Goal: Information Seeking & Learning: Understand process/instructions

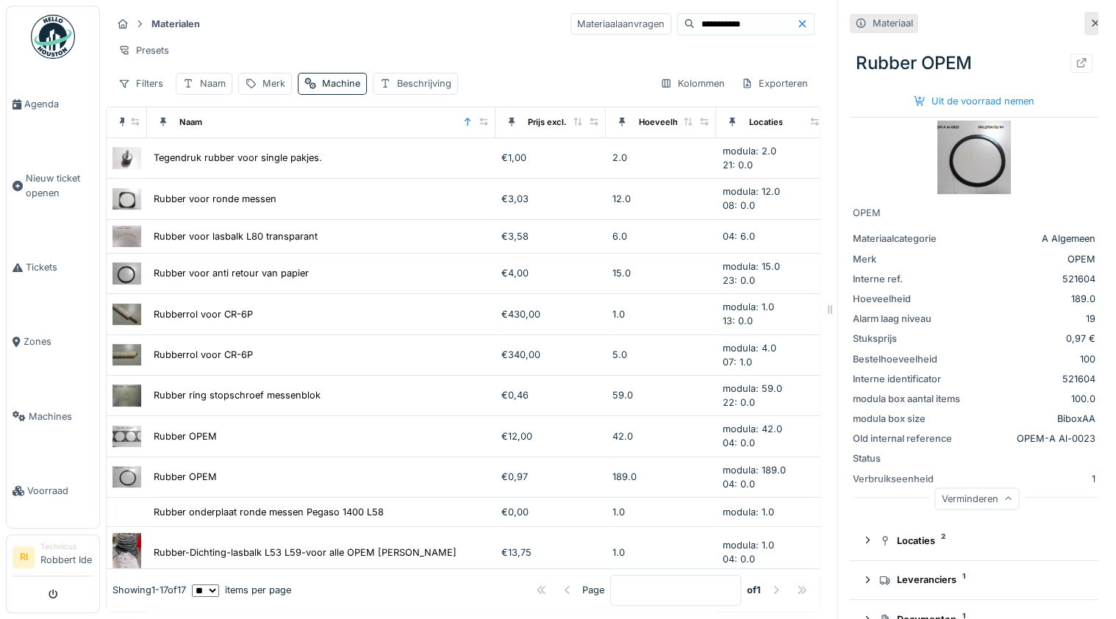
click at [379, 43] on div "Presets" at bounding box center [463, 50] width 703 height 21
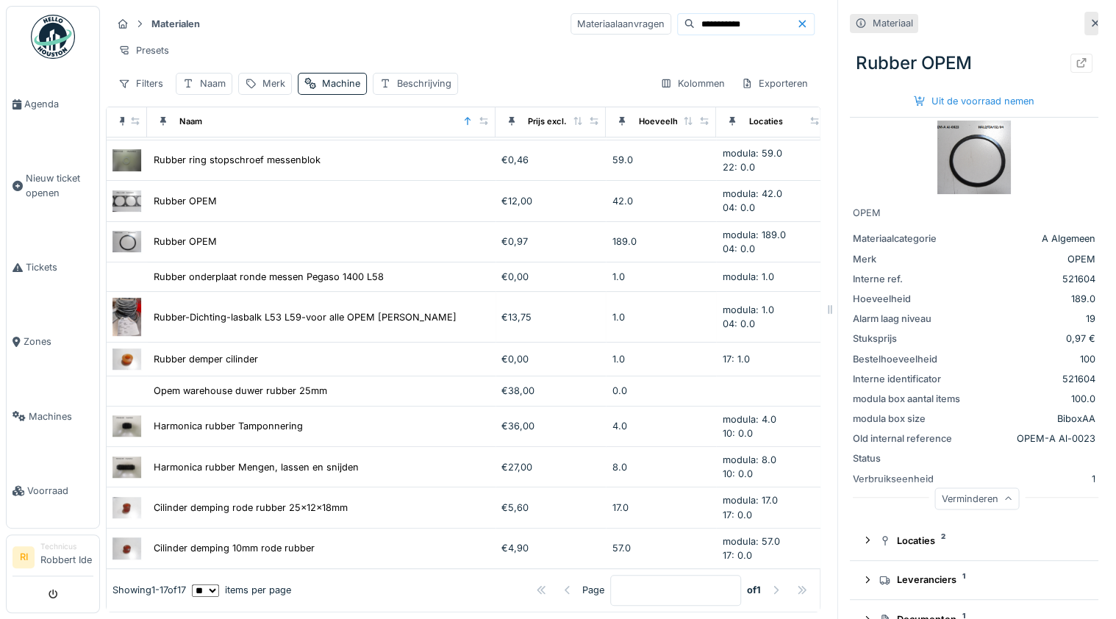
scroll to position [258, 0]
drag, startPoint x: 743, startPoint y: 26, endPoint x: 571, endPoint y: 44, distance: 172.9
click at [571, 44] on div "**********" at bounding box center [463, 53] width 715 height 95
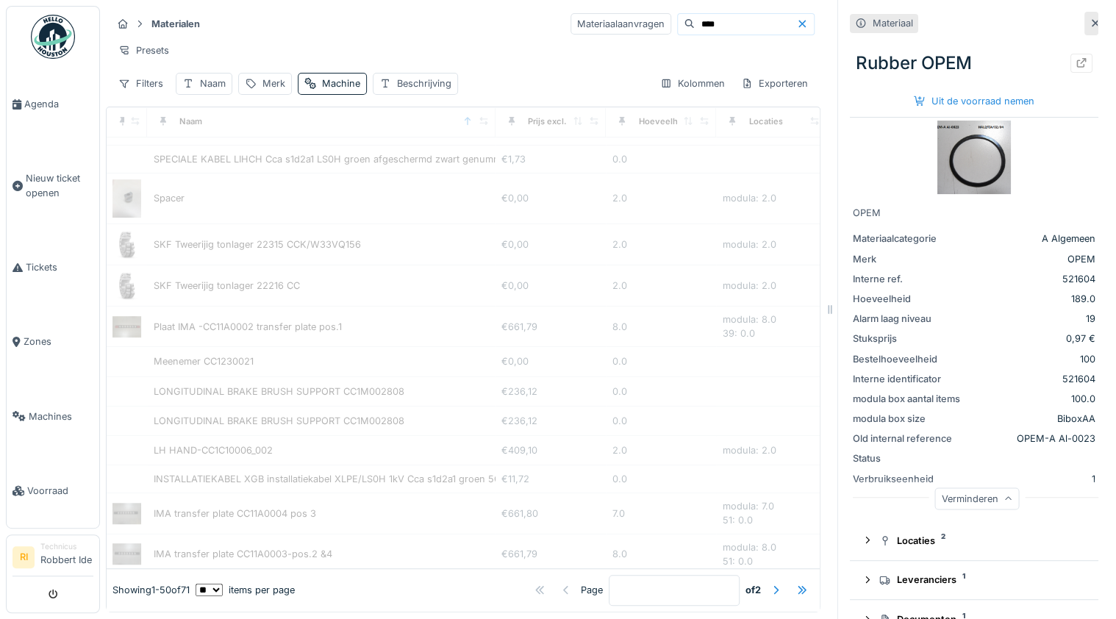
scroll to position [0, 0]
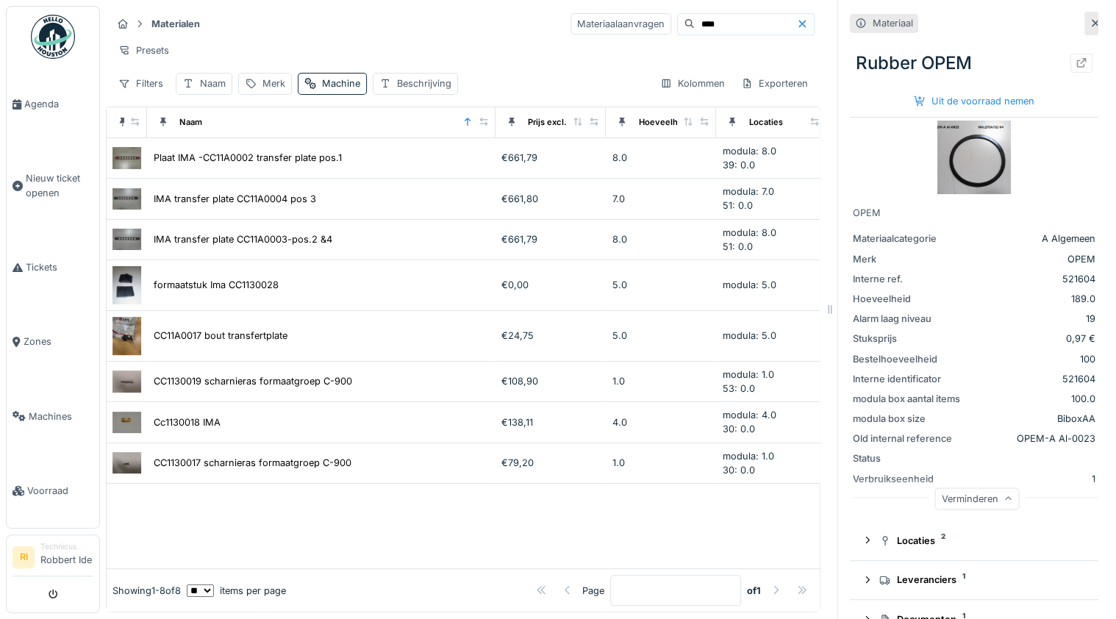
type input "****"
drag, startPoint x: 523, startPoint y: 537, endPoint x: 665, endPoint y: 537, distance: 141.2
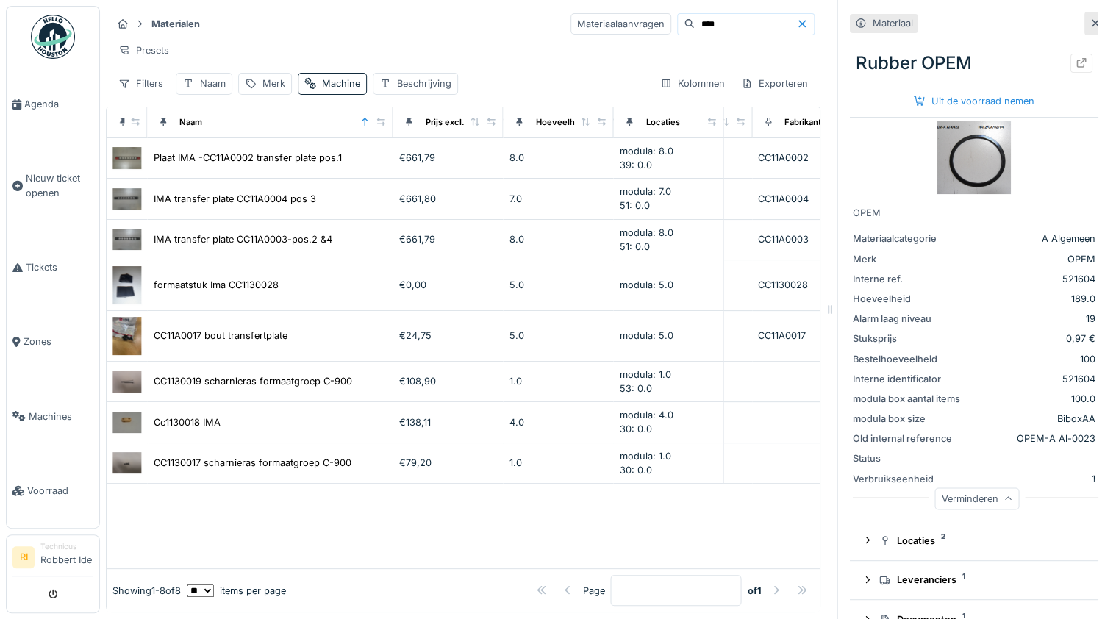
drag, startPoint x: 484, startPoint y: 129, endPoint x: 381, endPoint y: 140, distance: 103.5
click at [381, 138] on th "Naam" at bounding box center [270, 122] width 246 height 31
click at [322, 523] on div at bounding box center [463, 526] width 713 height 85
drag, startPoint x: 693, startPoint y: 21, endPoint x: 391, endPoint y: 21, distance: 302.2
click at [418, 21] on div "Materialen Materiaalaanvragen ****" at bounding box center [463, 24] width 703 height 24
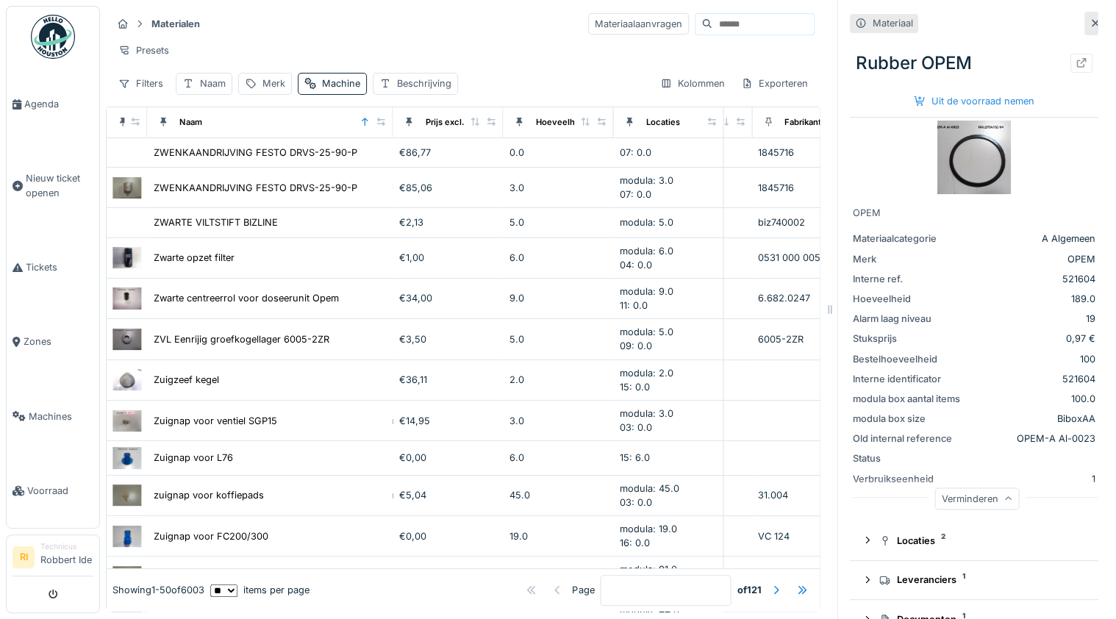
click at [32, 52] on img at bounding box center [53, 37] width 44 height 44
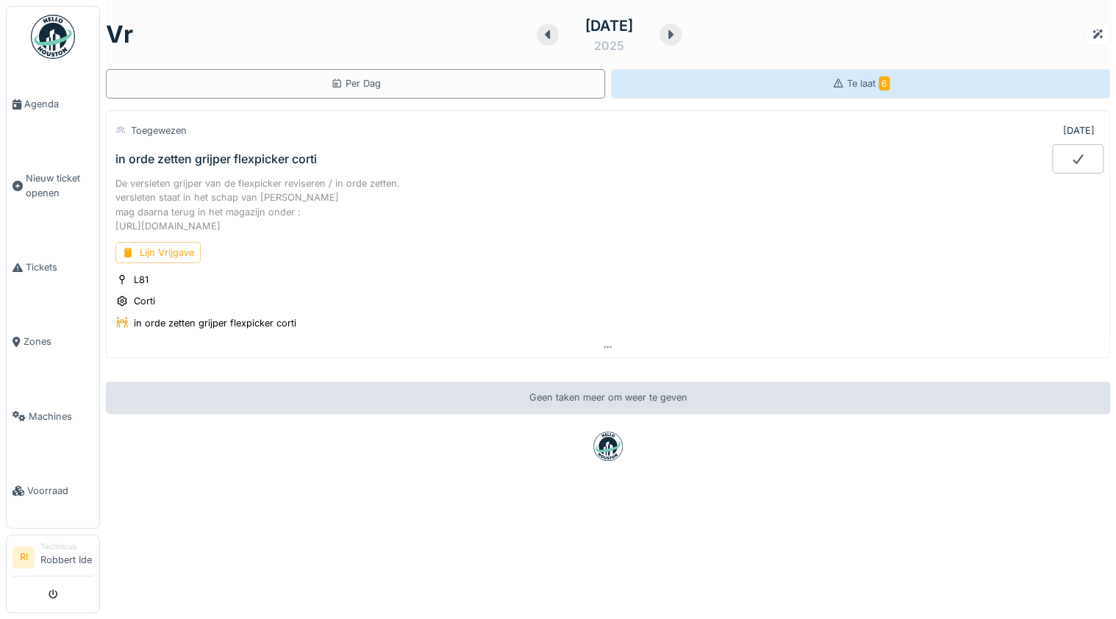
click at [893, 85] on div "Te laat 6" at bounding box center [860, 83] width 499 height 29
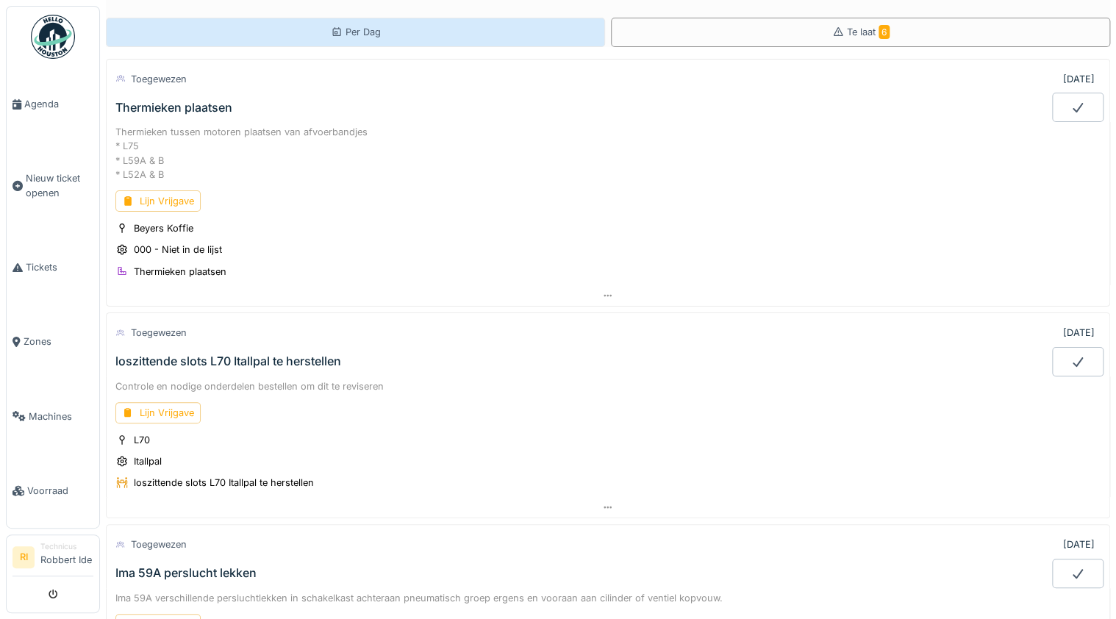
click at [398, 42] on div "Per Dag" at bounding box center [355, 32] width 499 height 29
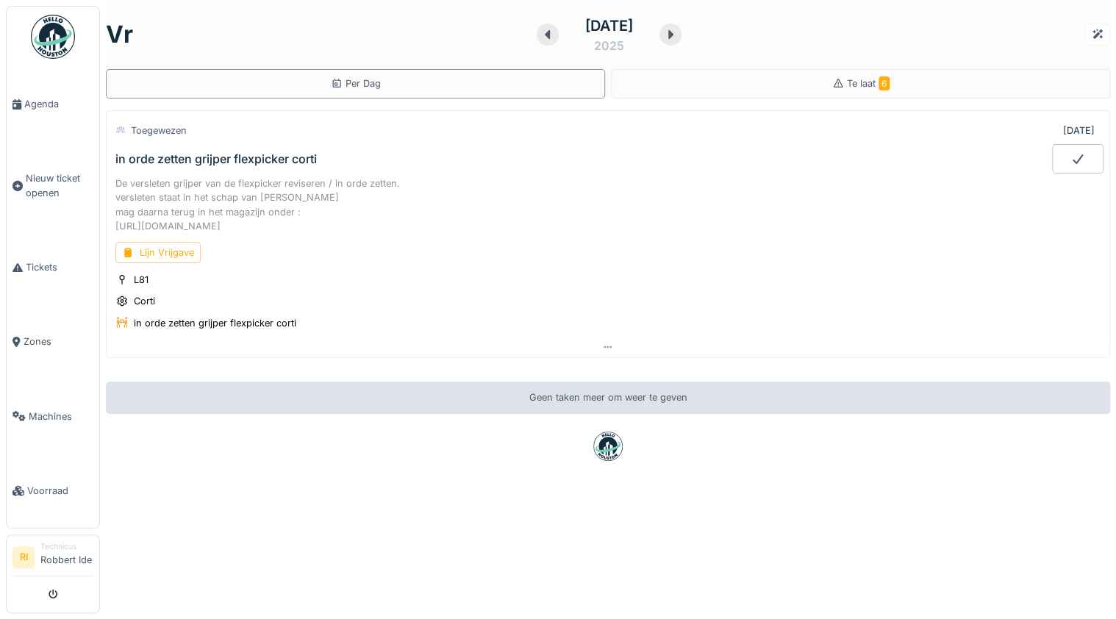
click at [678, 32] on icon at bounding box center [670, 35] width 15 height 12
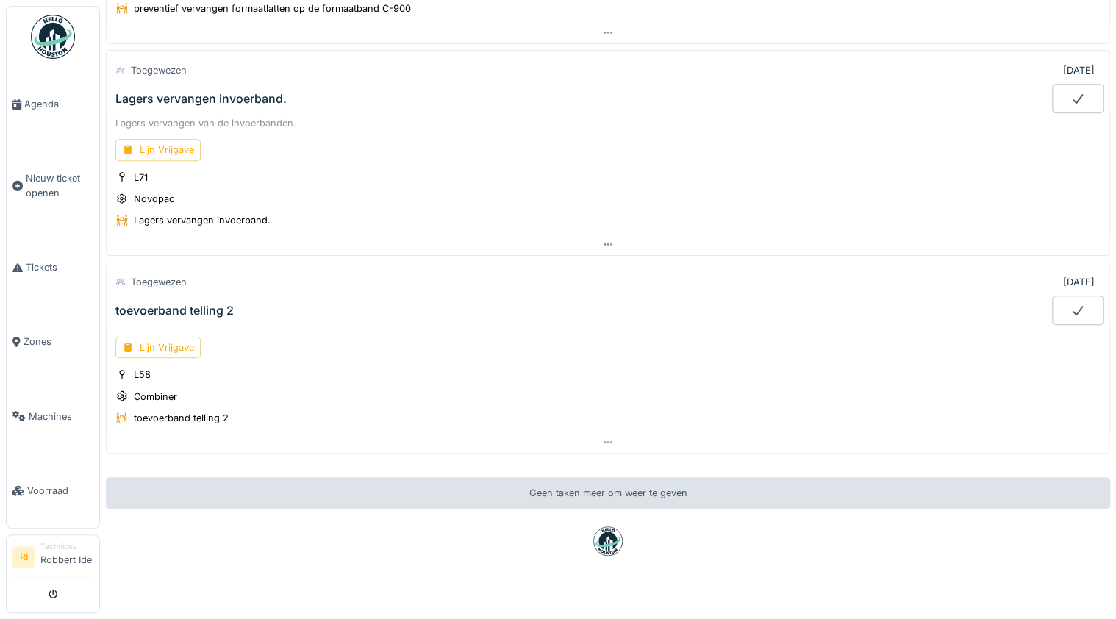
scroll to position [306, 0]
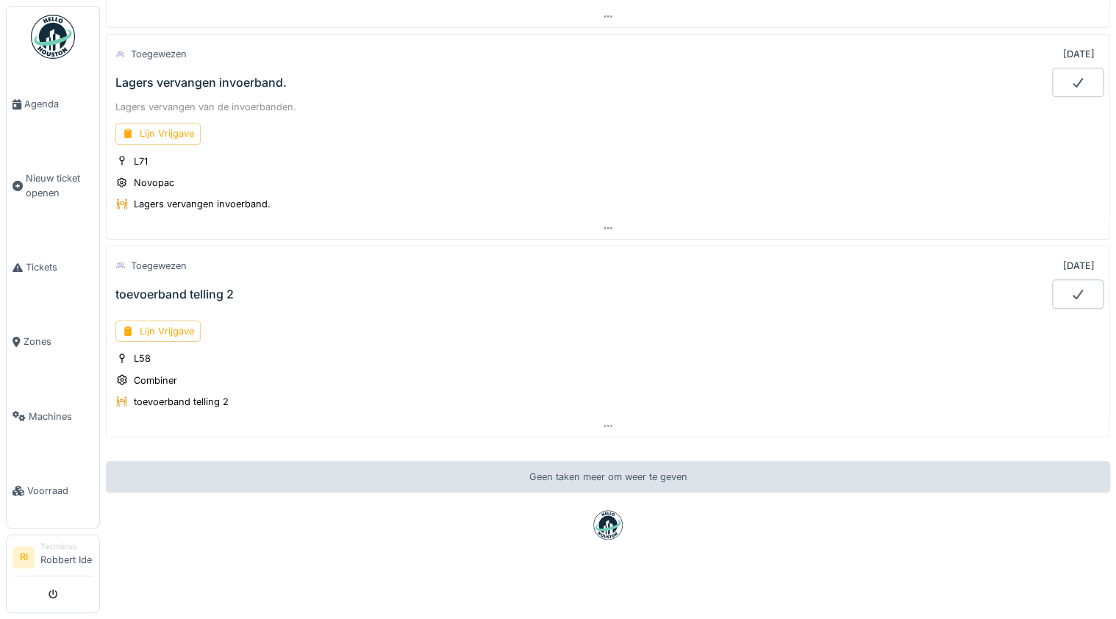
click at [249, 76] on div "Lagers vervangen invoerband." at bounding box center [200, 83] width 171 height 14
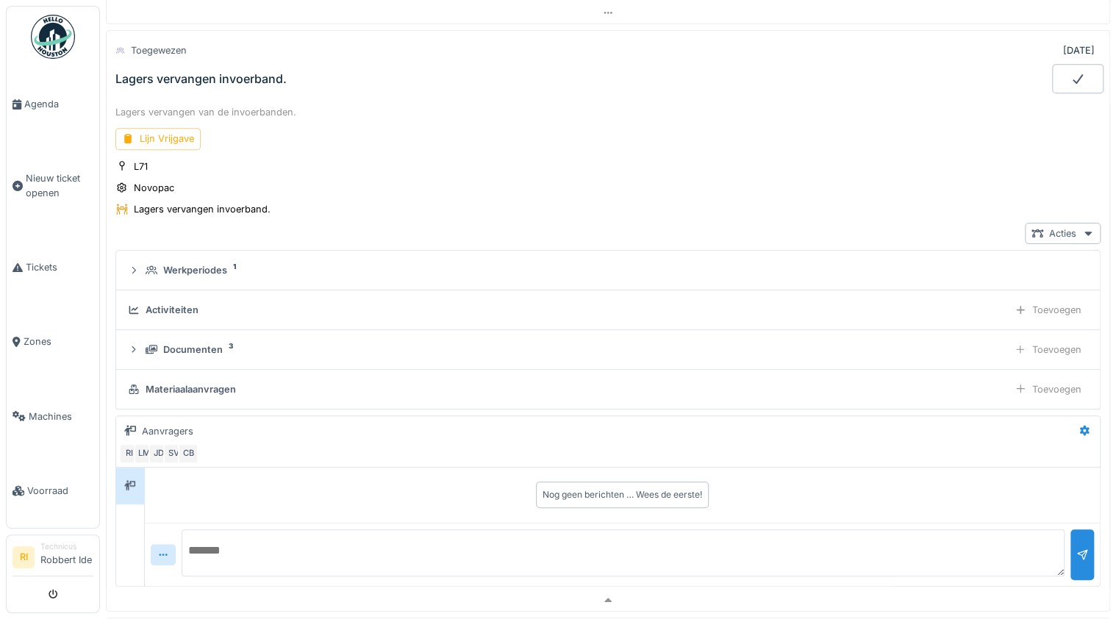
scroll to position [276, 0]
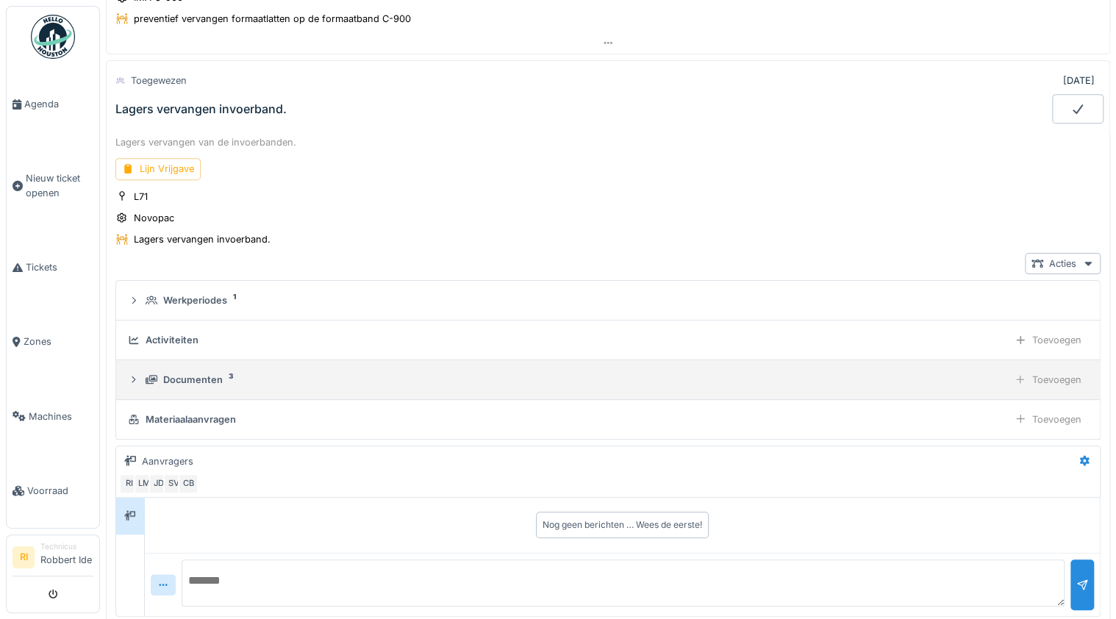
click at [211, 373] on div "Documenten" at bounding box center [193, 380] width 60 height 14
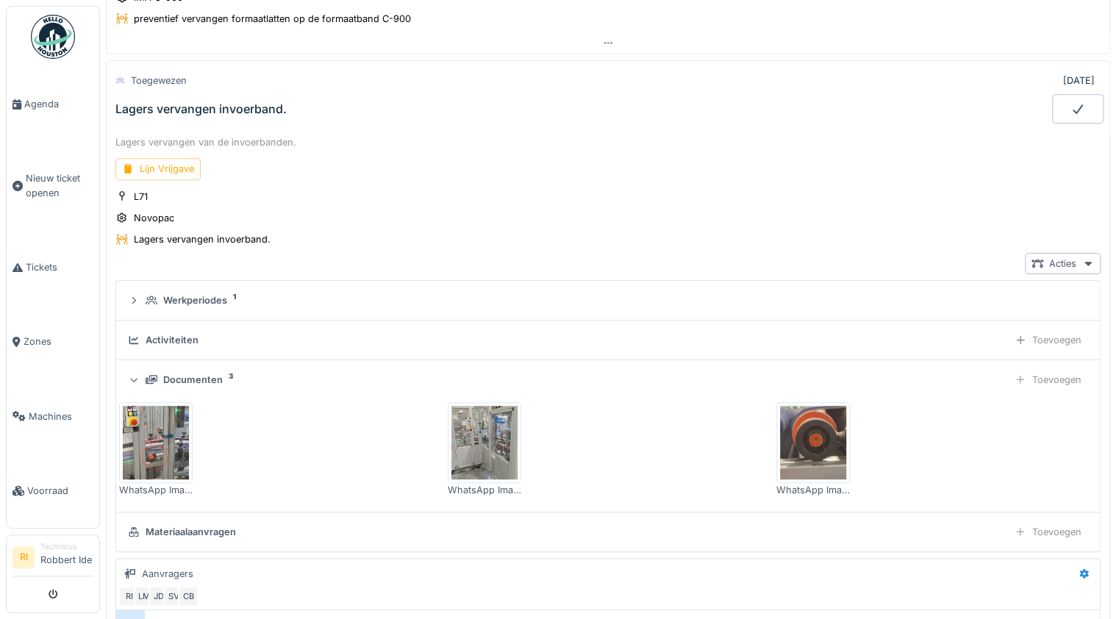
click at [157, 419] on img at bounding box center [156, 443] width 66 height 74
click at [484, 412] on img at bounding box center [484, 443] width 66 height 74
click at [803, 433] on img at bounding box center [813, 443] width 66 height 74
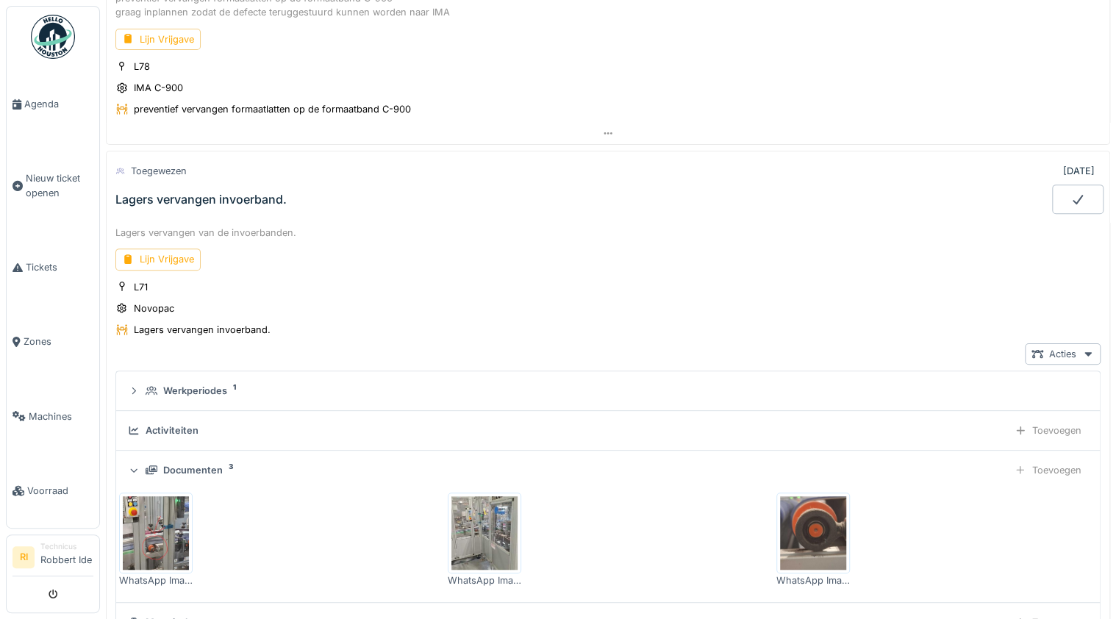
scroll to position [158, 0]
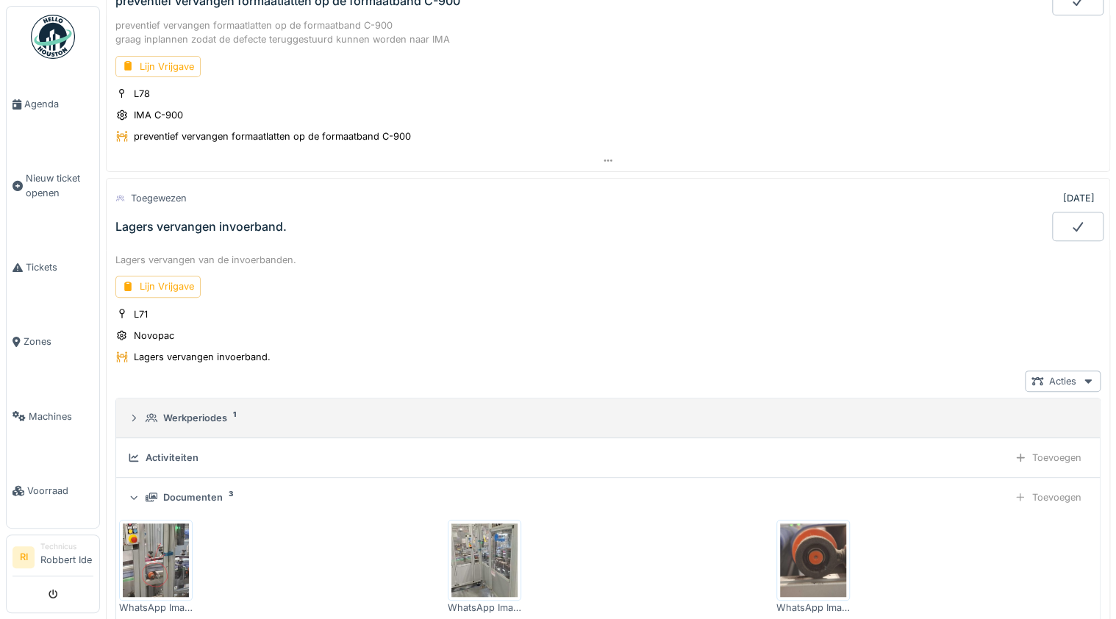
click at [403, 412] on div "Werkperiodes 1" at bounding box center [614, 418] width 937 height 14
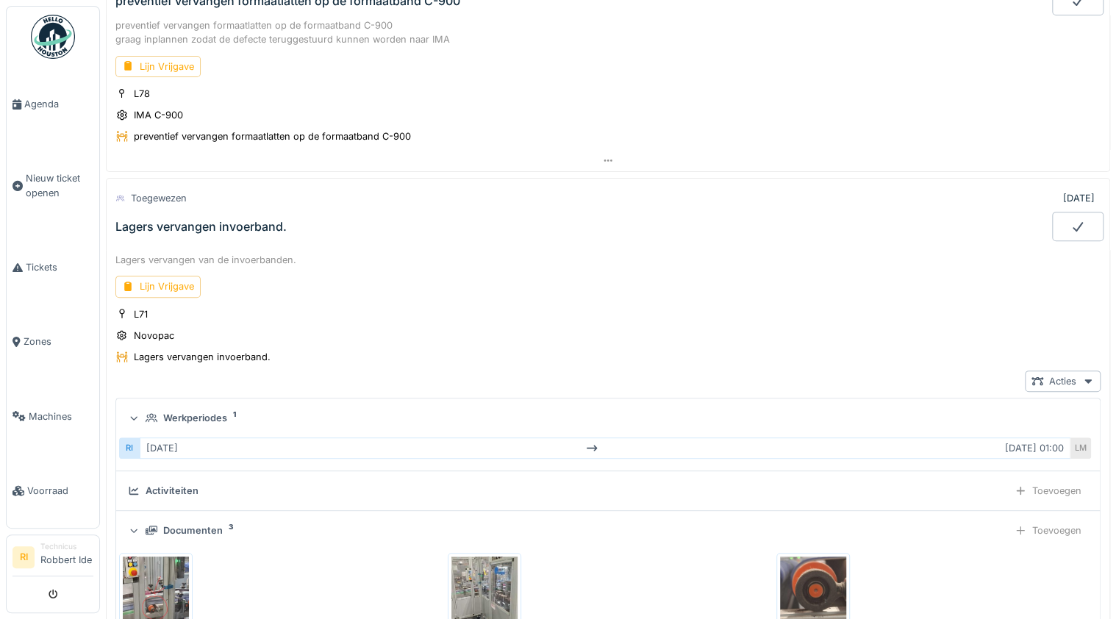
click at [595, 221] on div "Lagers vervangen invoerband." at bounding box center [582, 226] width 940 height 29
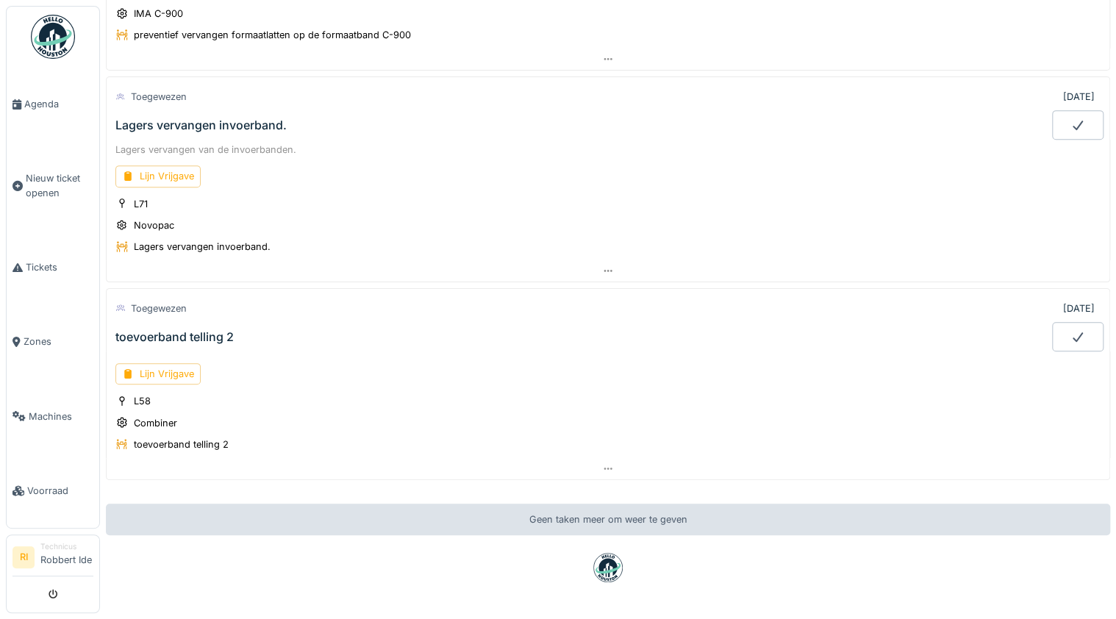
scroll to position [276, 0]
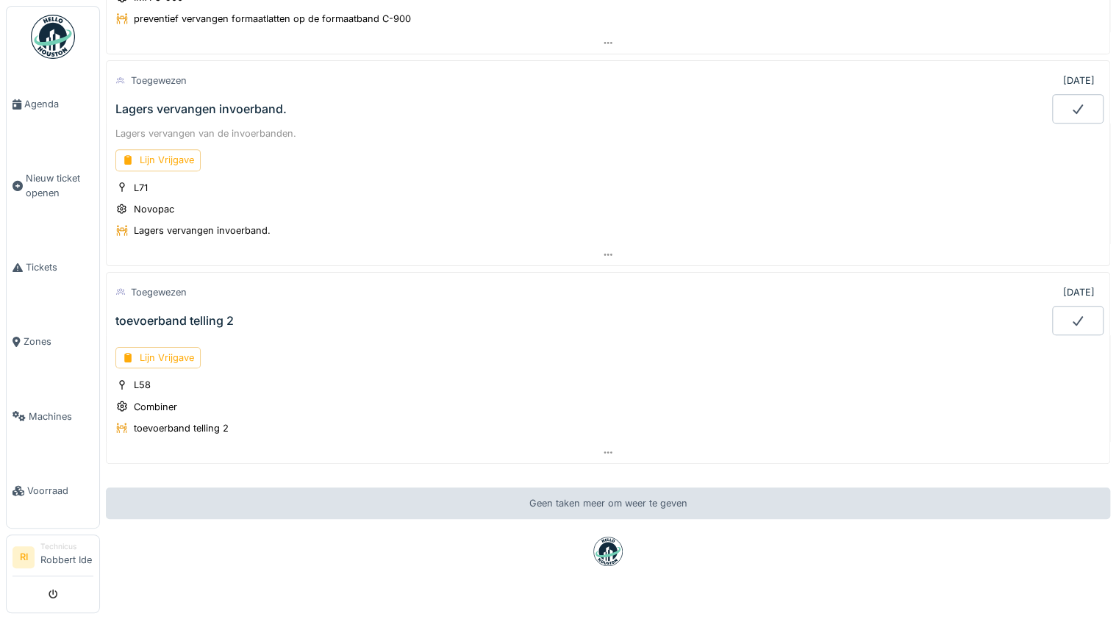
click at [185, 314] on div "toevoerband telling 2" at bounding box center [174, 321] width 118 height 14
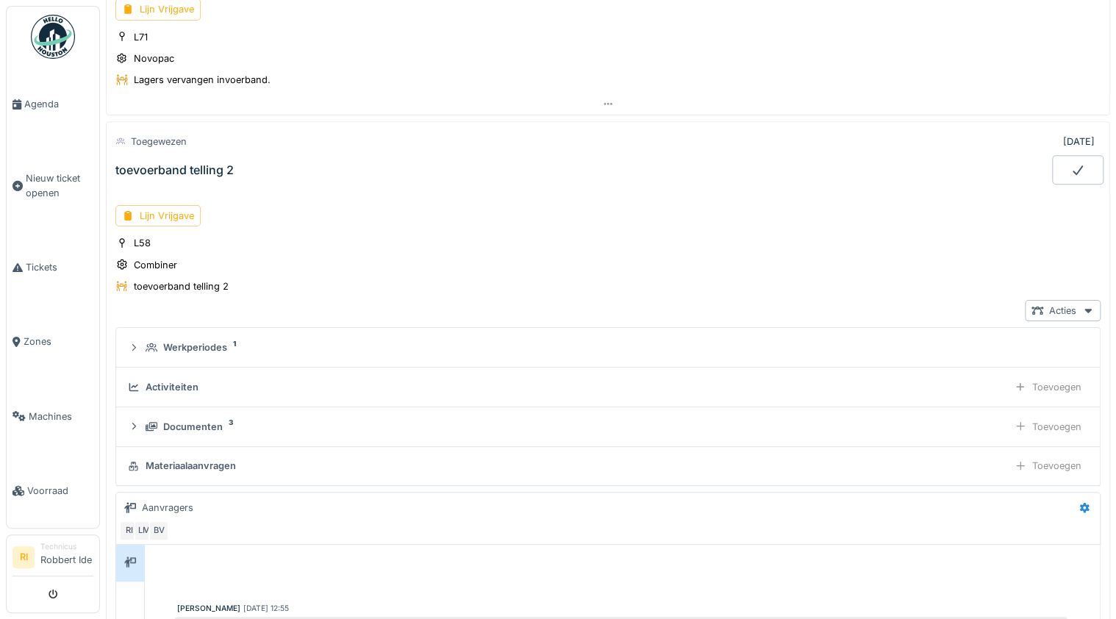
scroll to position [485, 0]
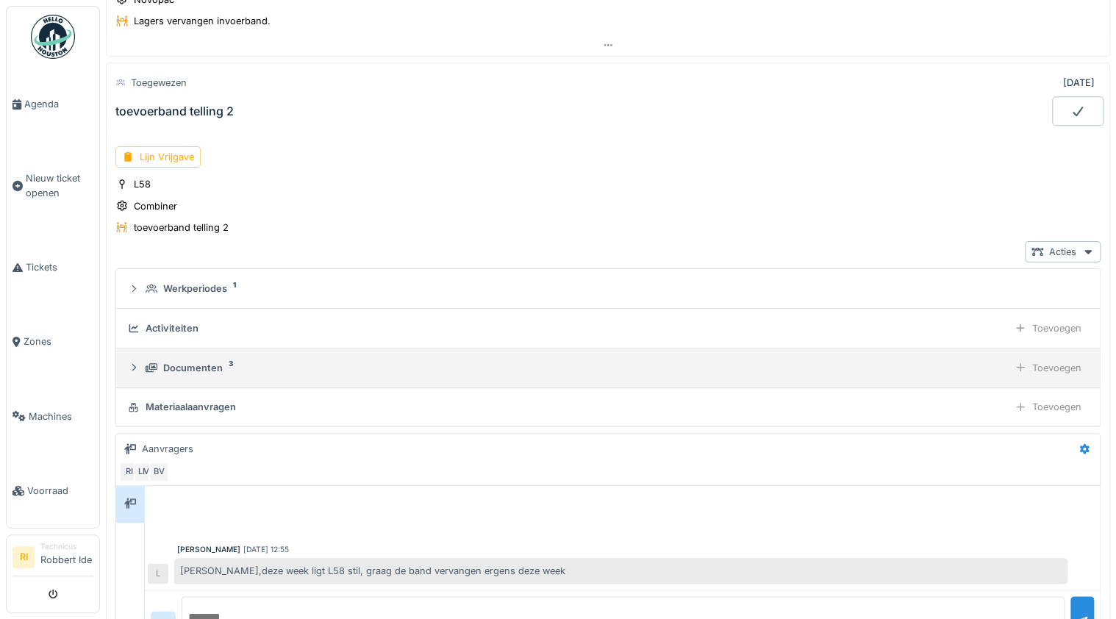
click at [193, 361] on div "Documenten" at bounding box center [193, 368] width 60 height 14
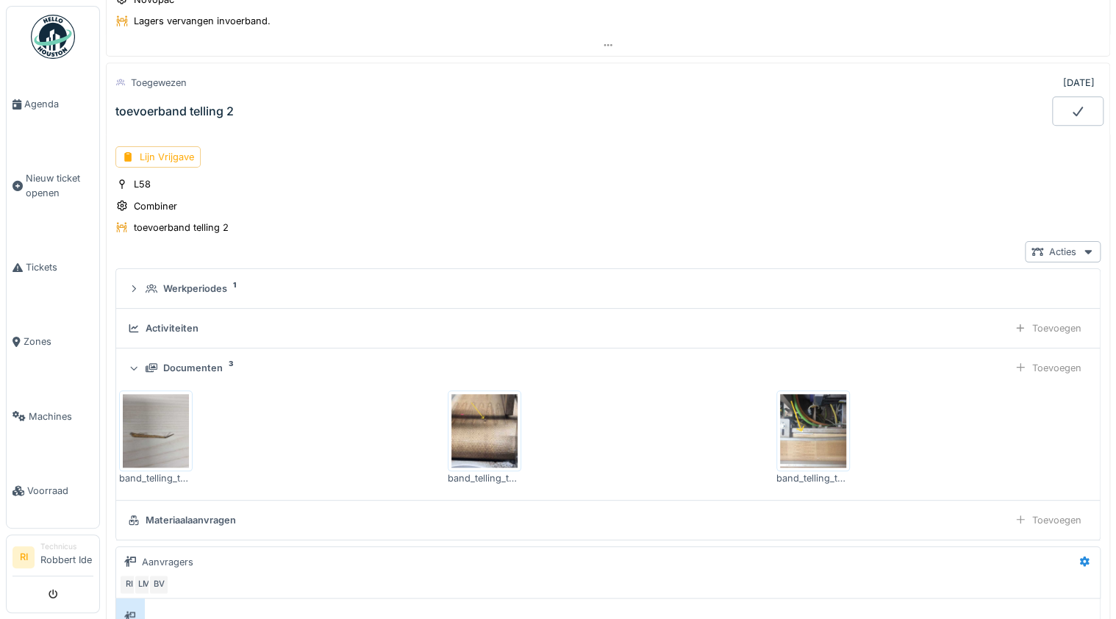
click at [165, 443] on img at bounding box center [156, 431] width 66 height 74
click at [474, 410] on img at bounding box center [484, 431] width 66 height 74
click at [804, 426] on img at bounding box center [813, 431] width 66 height 74
